Goal: Find specific page/section: Find specific page/section

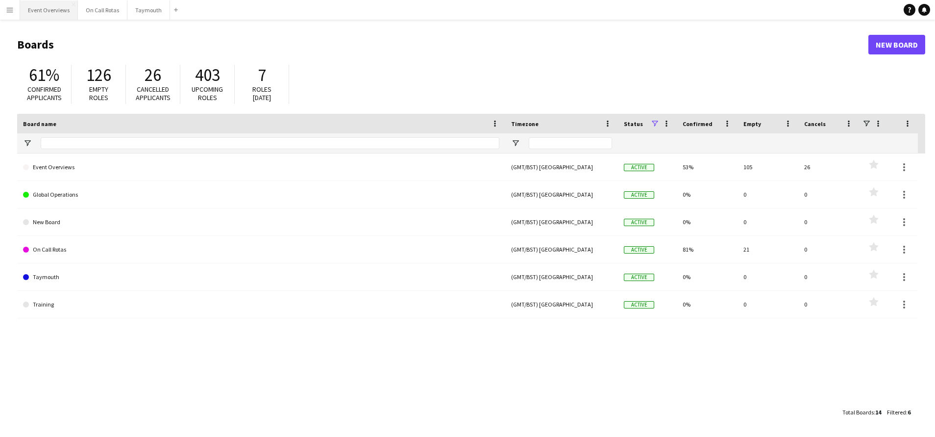
click at [50, 16] on button "Event Overviews Close" at bounding box center [49, 9] width 58 height 19
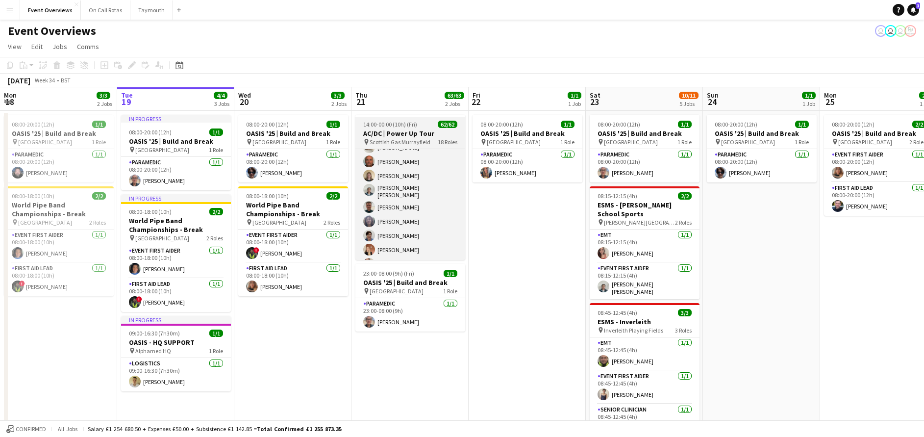
scroll to position [714, 0]
